Goal: Browse casually

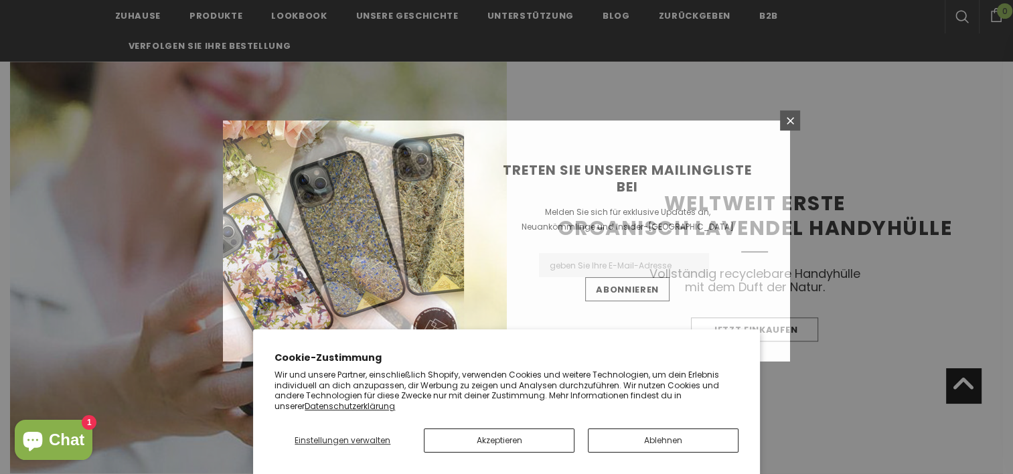
scroll to position [1218, 0]
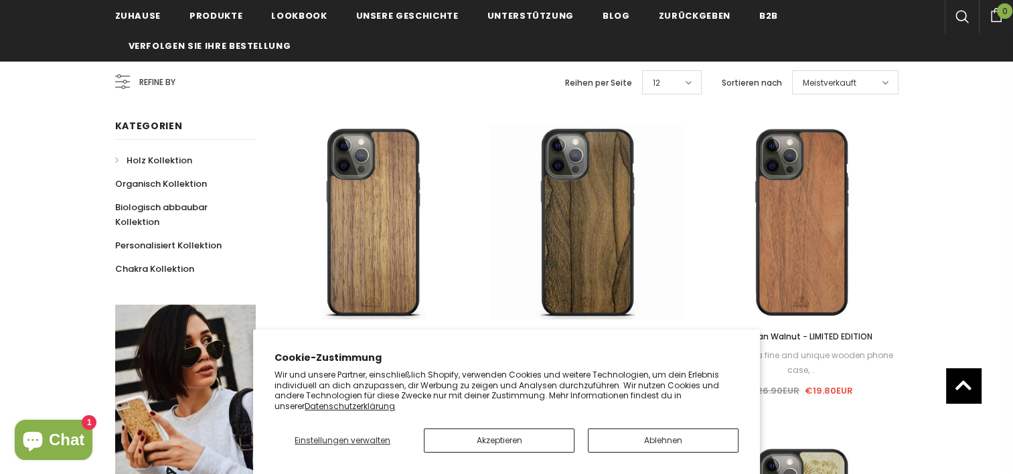
scroll to position [169, 0]
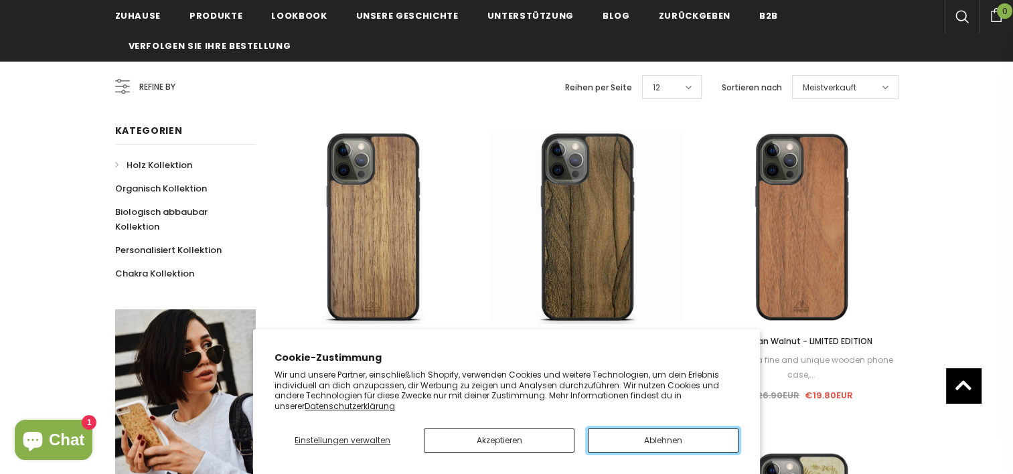
click at [651, 442] on button "Ablehnen" at bounding box center [663, 440] width 151 height 24
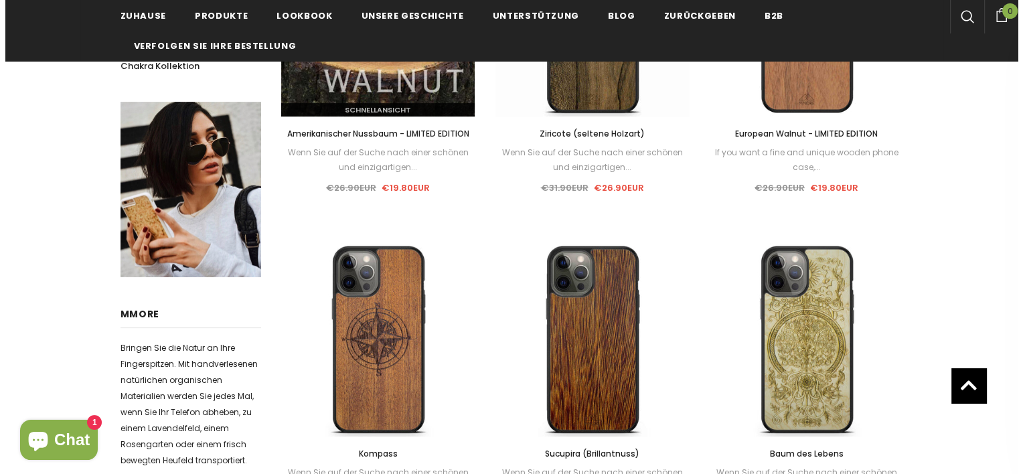
scroll to position [0, 0]
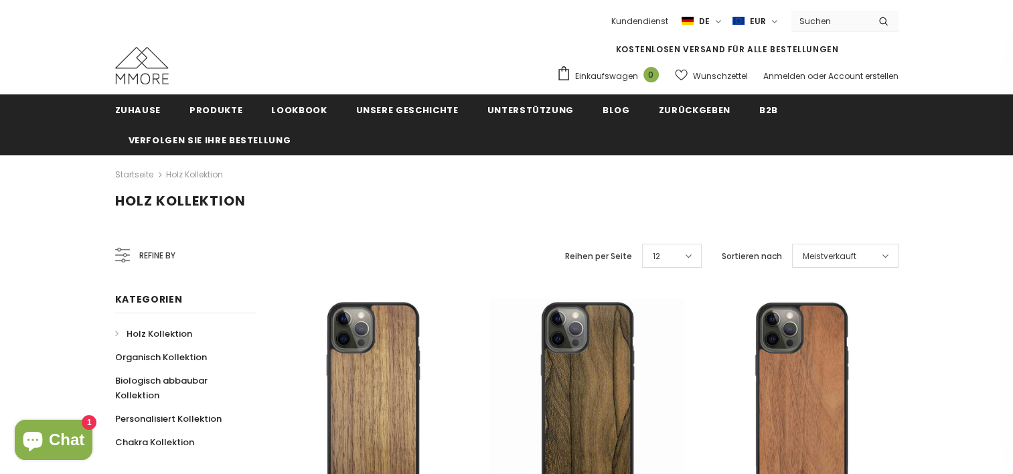
click at [115, 255] on icon at bounding box center [122, 255] width 15 height 15
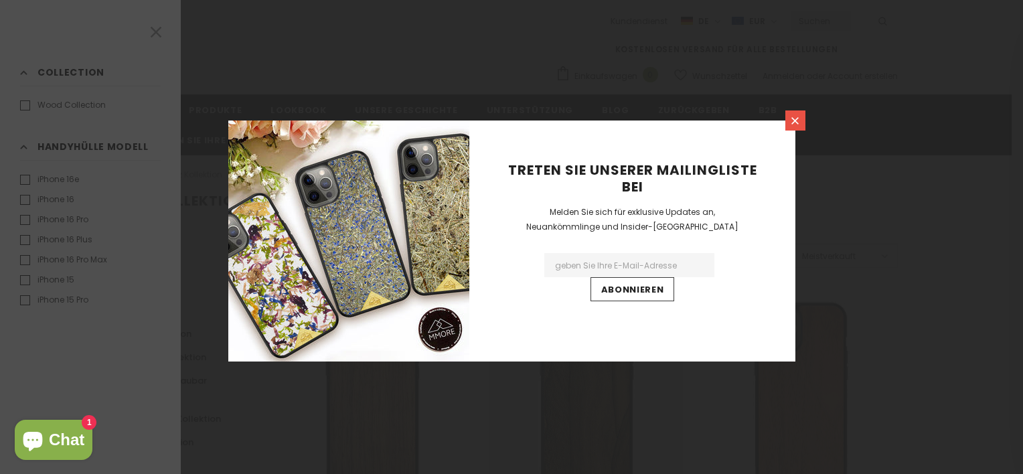
click at [796, 121] on icon at bounding box center [794, 120] width 7 height 7
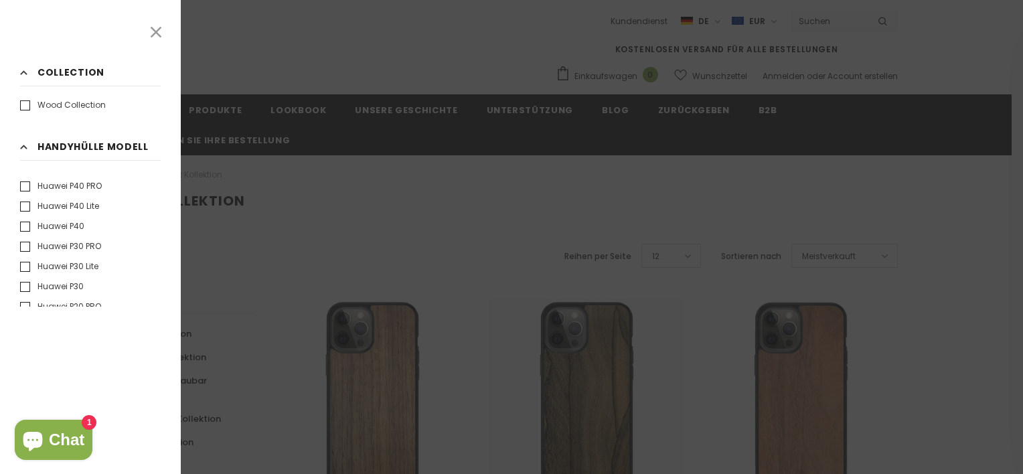
scroll to position [1827, 0]
